Goal: Navigation & Orientation: Find specific page/section

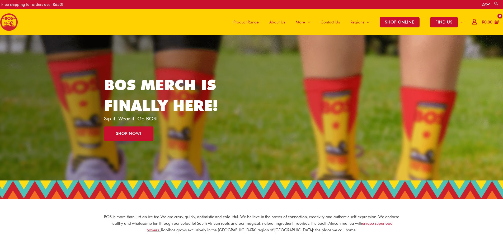
click at [242, 20] on span "Product Range" at bounding box center [245, 22] width 25 height 16
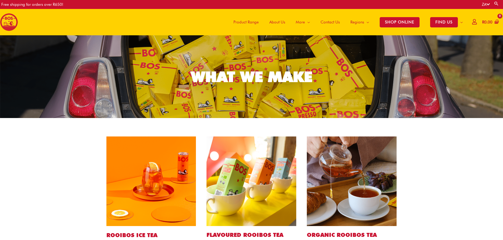
click at [244, 20] on span "Product Range" at bounding box center [245, 22] width 25 height 16
